Goal: Share content: Share content

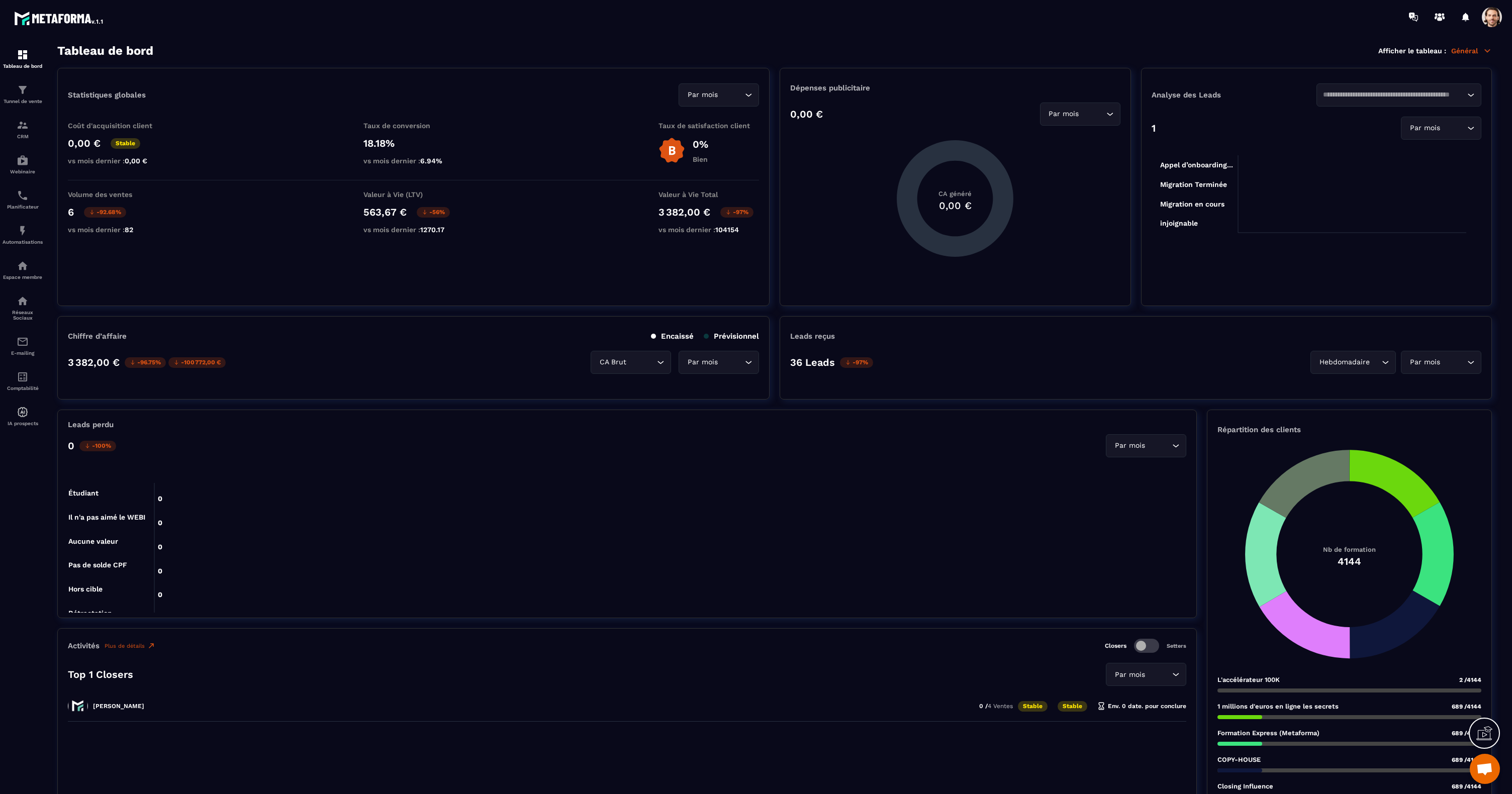
click at [1470, 53] on p "Général" at bounding box center [1472, 50] width 41 height 9
click at [1414, 138] on link "Affiliations" at bounding box center [1431, 133] width 86 height 9
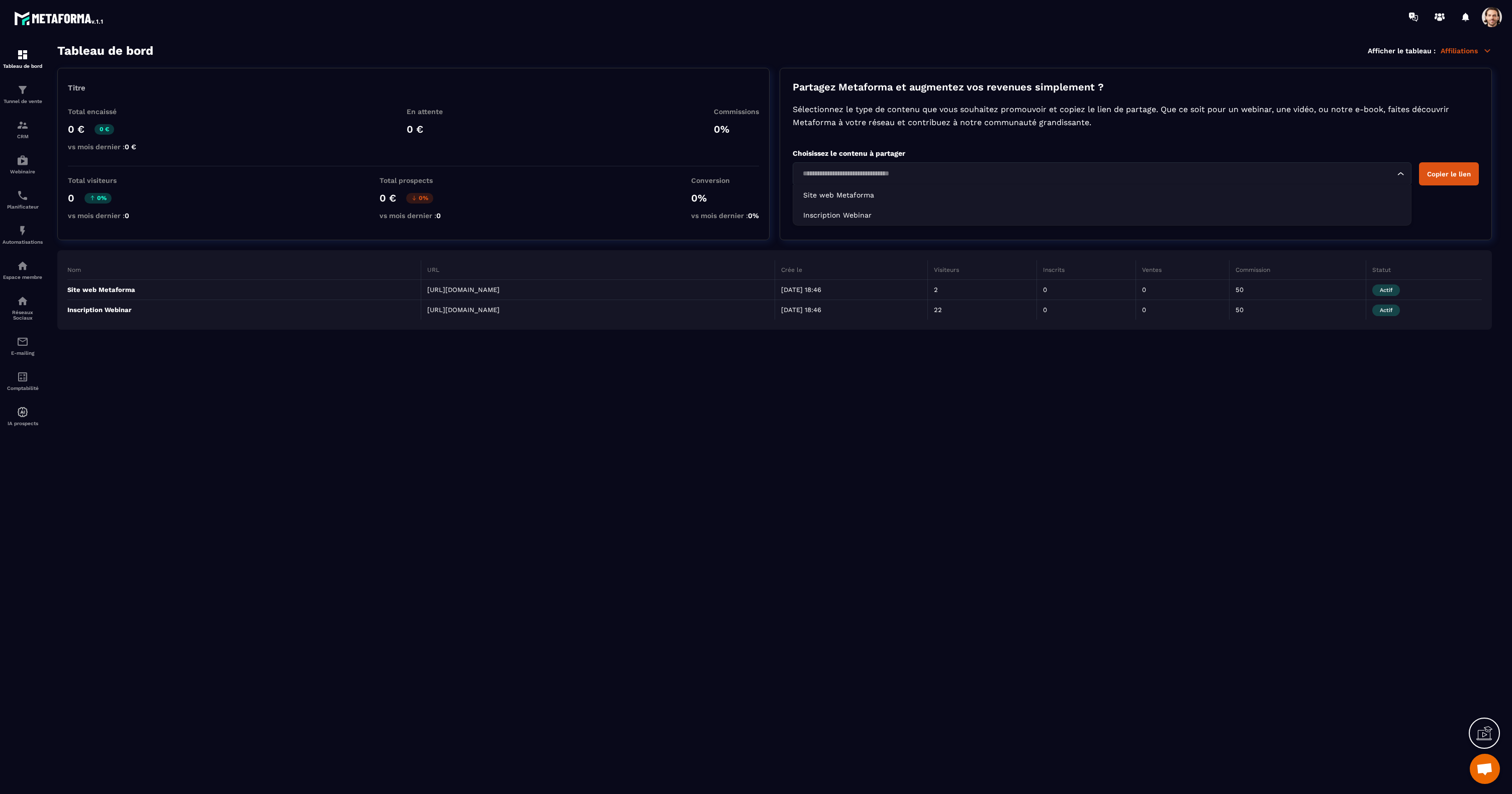
drag, startPoint x: 1377, startPoint y: 175, endPoint x: 1101, endPoint y: 203, distance: 277.4
click at [1377, 174] on input "Search for option" at bounding box center [1097, 174] width 596 height 11
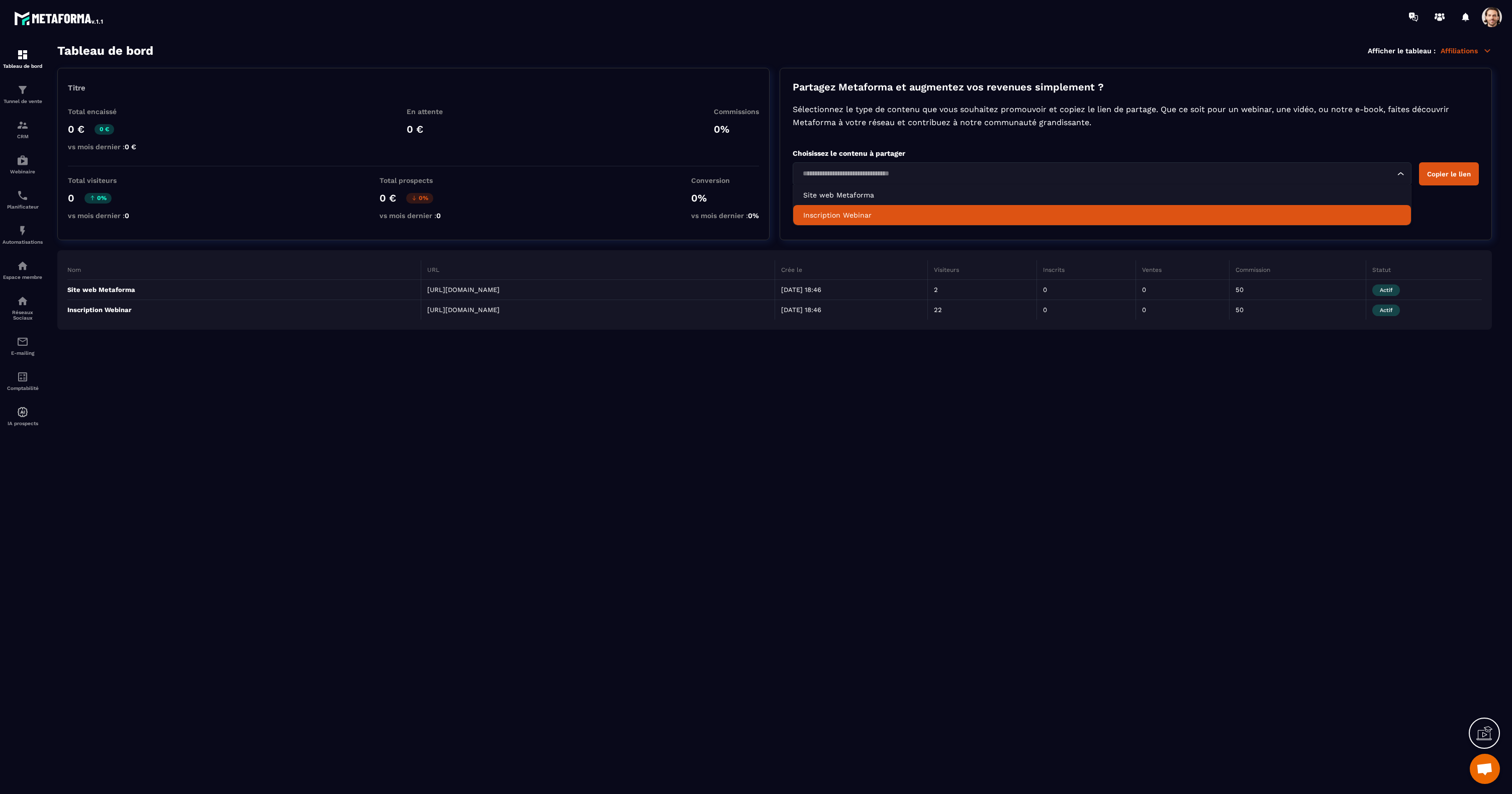
click at [824, 211] on p "Inscription Webinar" at bounding box center [1102, 215] width 598 height 10
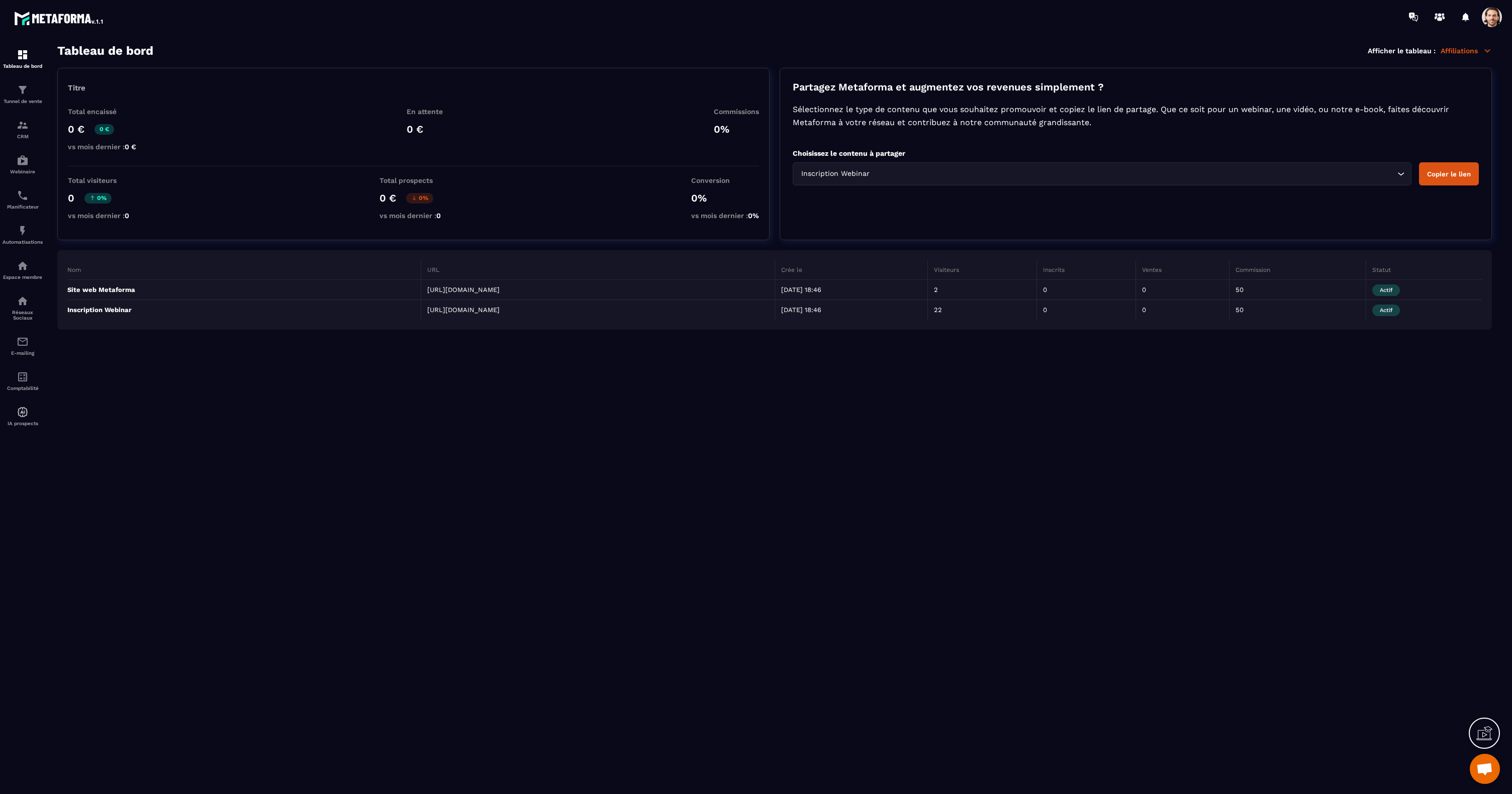
click at [1453, 176] on button "Copier le lien" at bounding box center [1449, 174] width 60 height 23
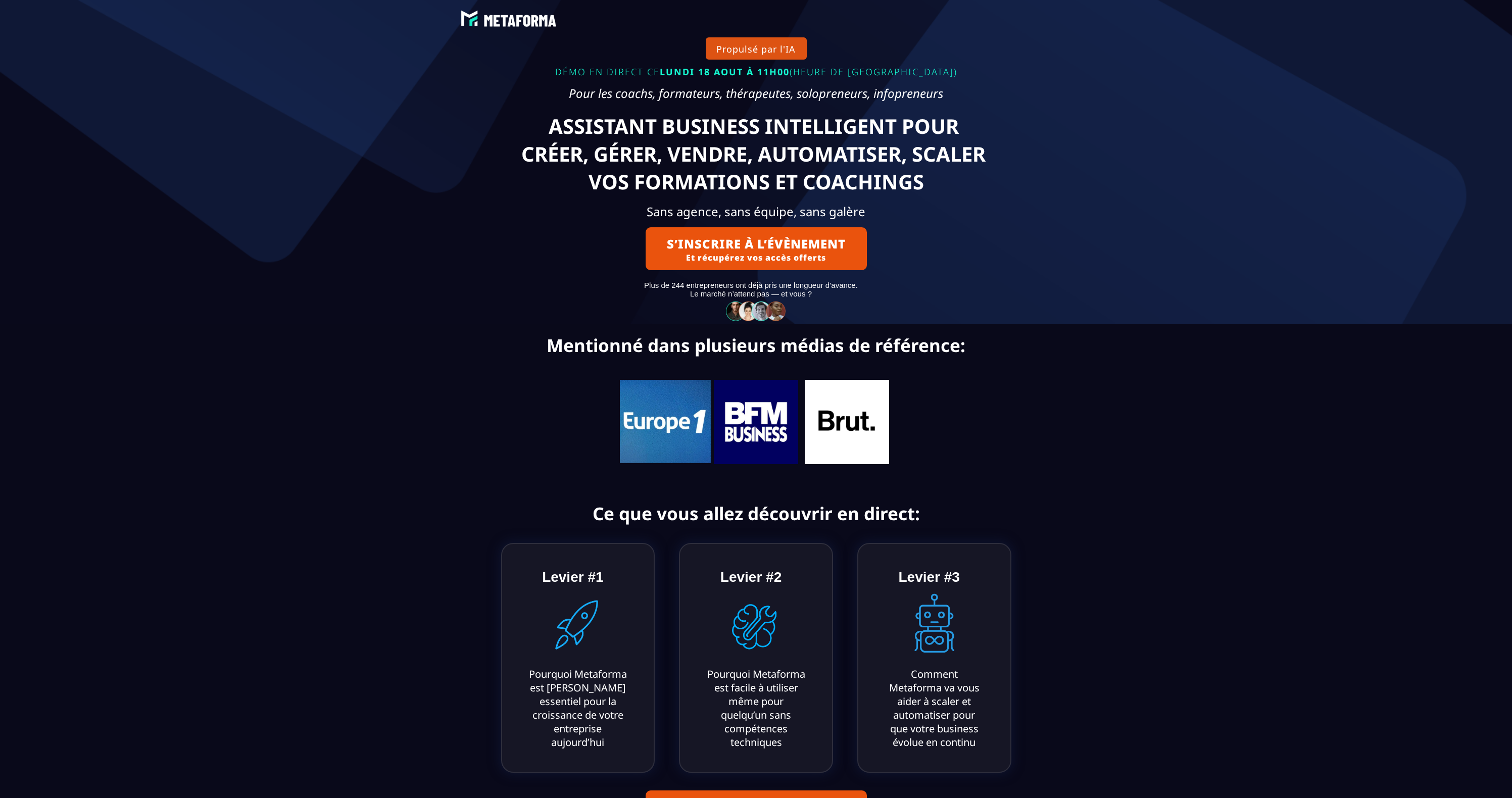
click at [1270, 167] on div "Propulsé par l'IA DÉMO EN DIRECT CE LUNDI 18 AOUT À 11H00 (HEURE DE PARIS) Pour…" at bounding box center [756, 162] width 1497 height 324
